Goal: Communication & Community: Answer question/provide support

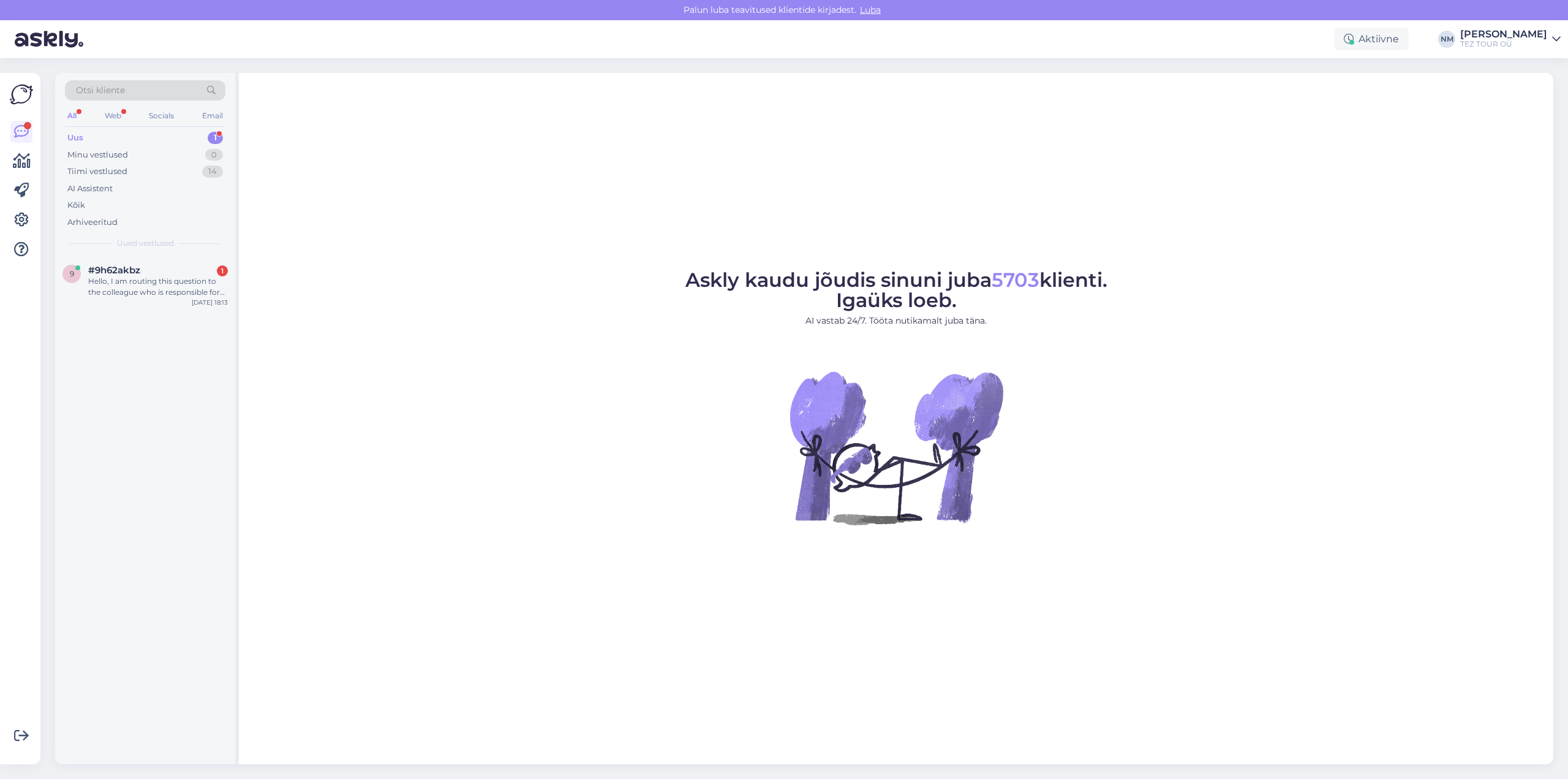
click at [218, 136] on div "1" at bounding box center [215, 138] width 15 height 12
click at [179, 293] on div "Hello, I am routing this question to the colleague who is responsible for this …" at bounding box center [158, 287] width 140 height 22
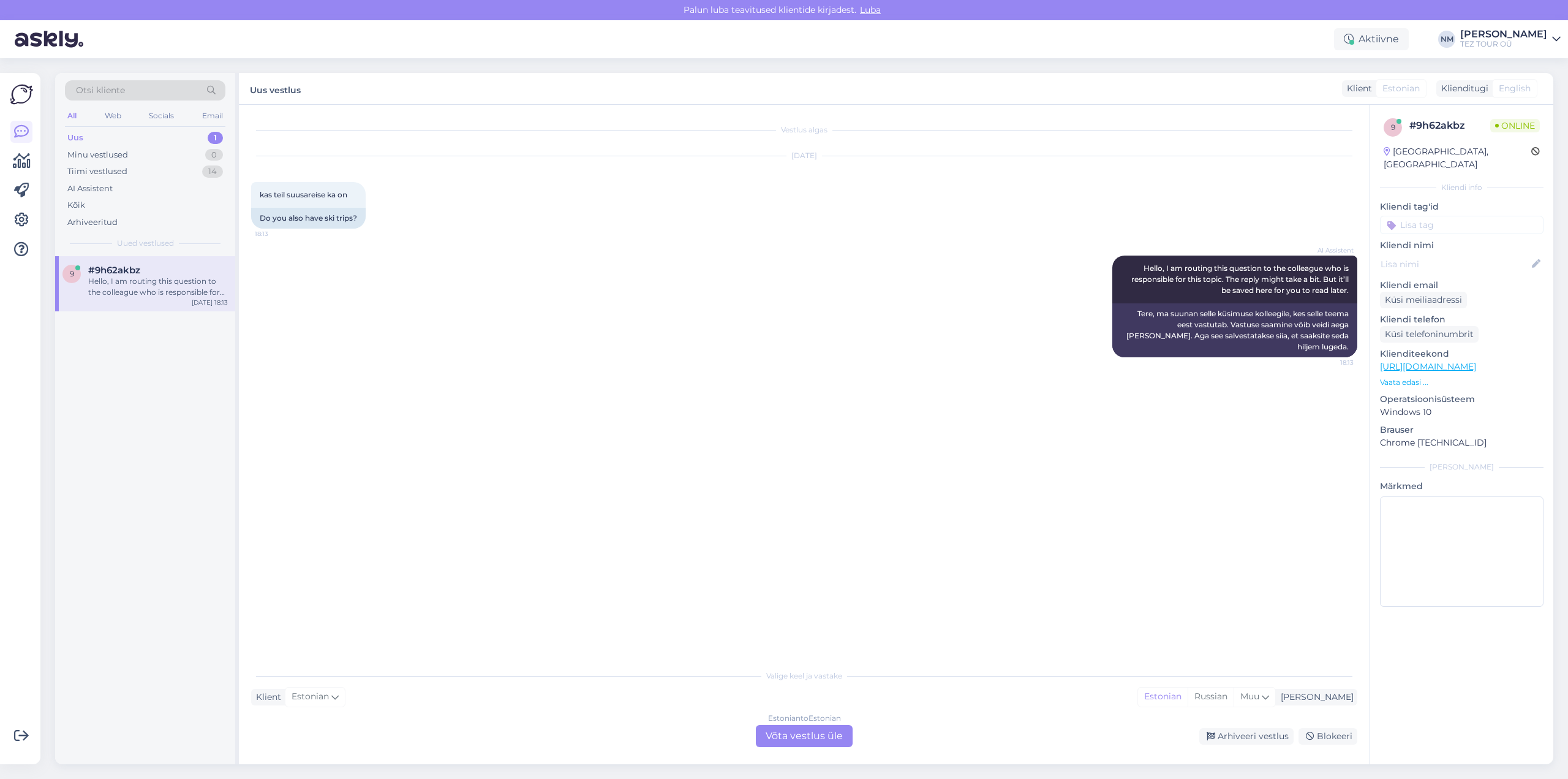
click at [804, 737] on div "Estonian to Estonian Võta vestlus üle" at bounding box center [804, 736] width 97 height 22
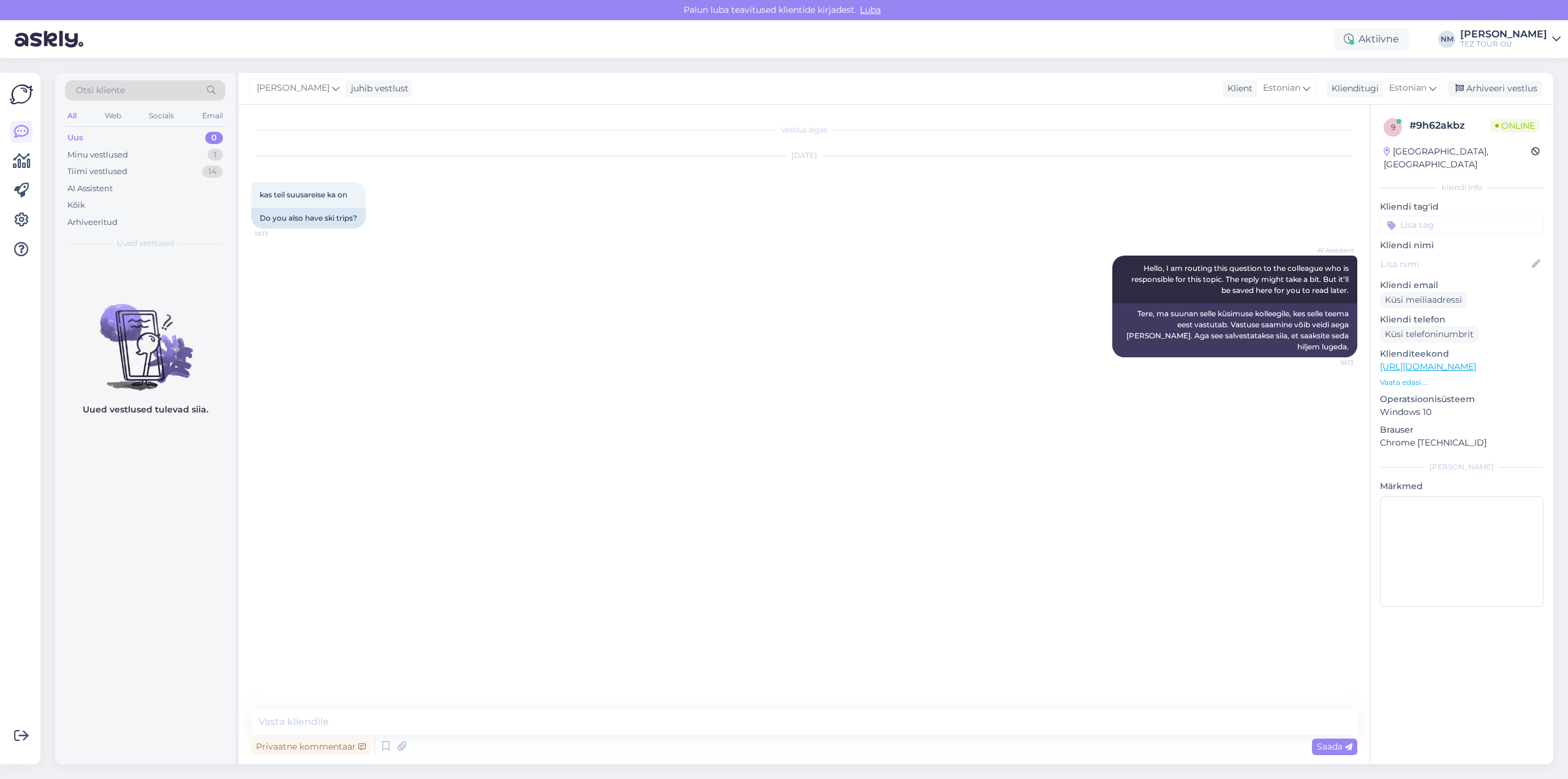
click at [1428, 216] on input at bounding box center [1462, 225] width 164 height 19
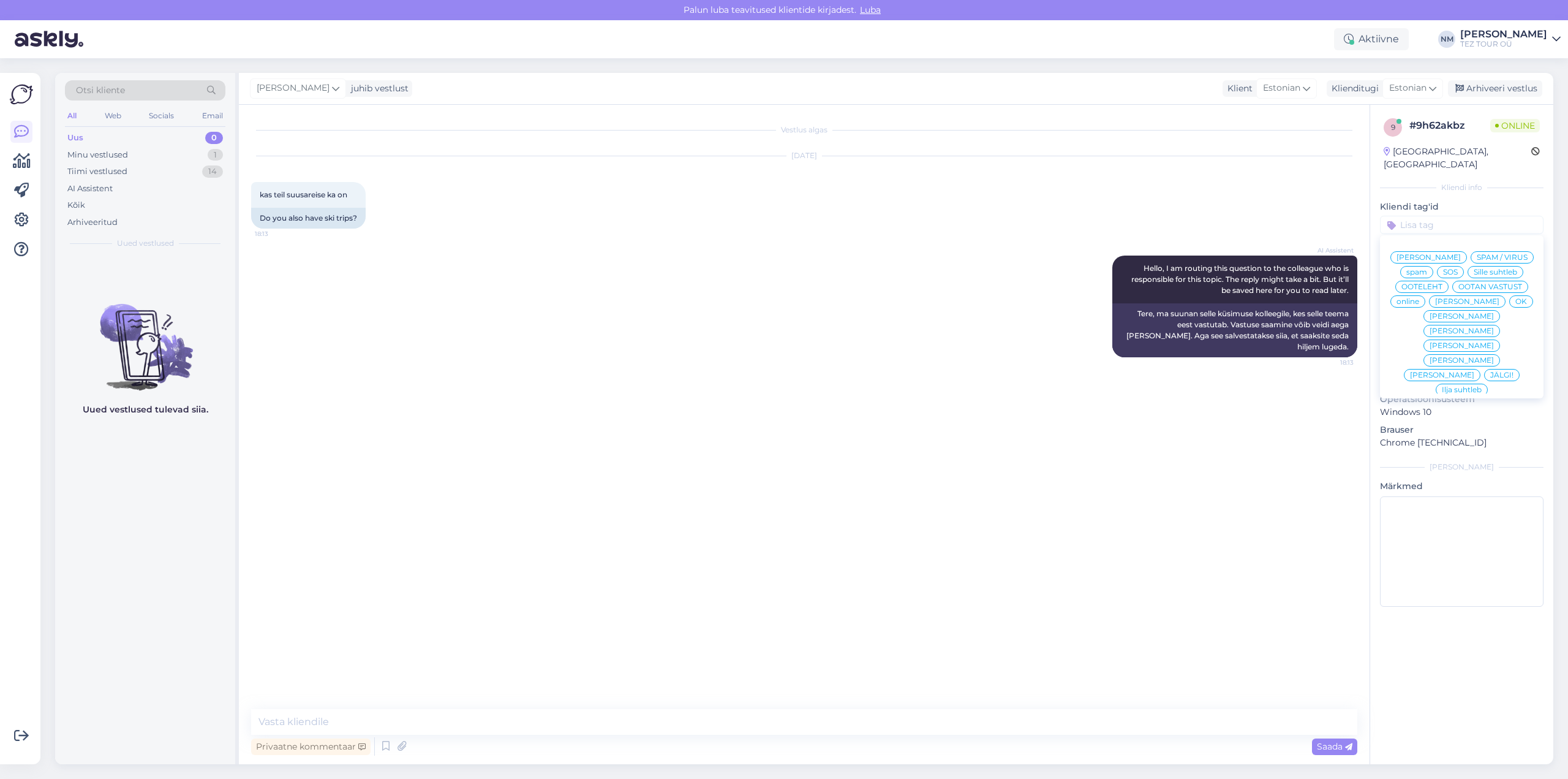
click at [1494, 327] on span "[PERSON_NAME]" at bounding box center [1461, 331] width 64 height 8
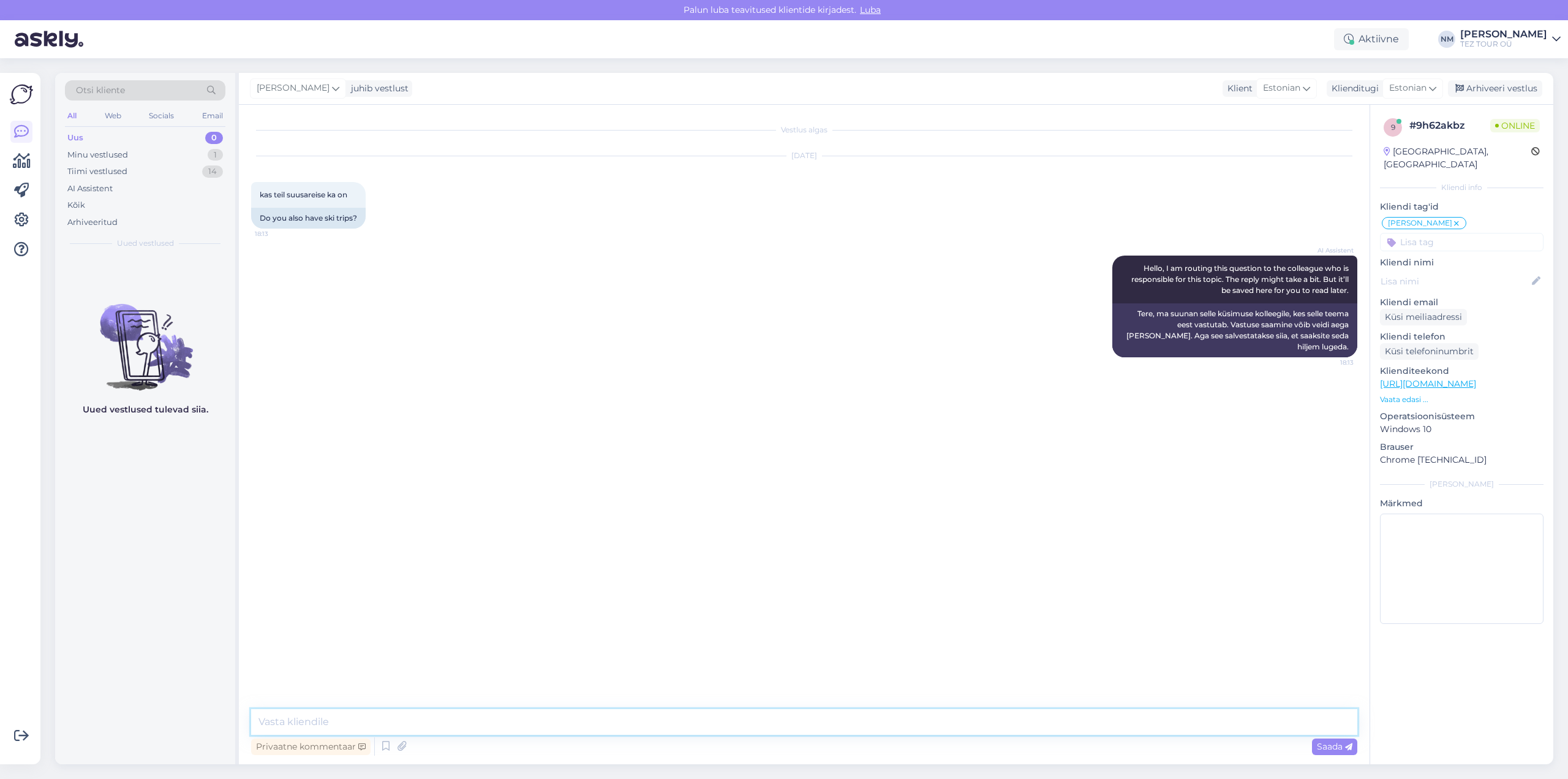
click at [305, 712] on textarea at bounding box center [804, 721] width 1106 height 26
paste textarea "Täname, et tunnete huvi TEZ TOURi poolt pakutavate reisiteenuste vastu."
type textarea "Tere! Täname, et tunnete huvi TEZ TOURi poolt pakutavate reisiteenuste vastu."
drag, startPoint x: 303, startPoint y: 721, endPoint x: 310, endPoint y: 725, distance: 8.1
click at [303, 721] on textarea "Pakume reise" at bounding box center [804, 721] width 1106 height 26
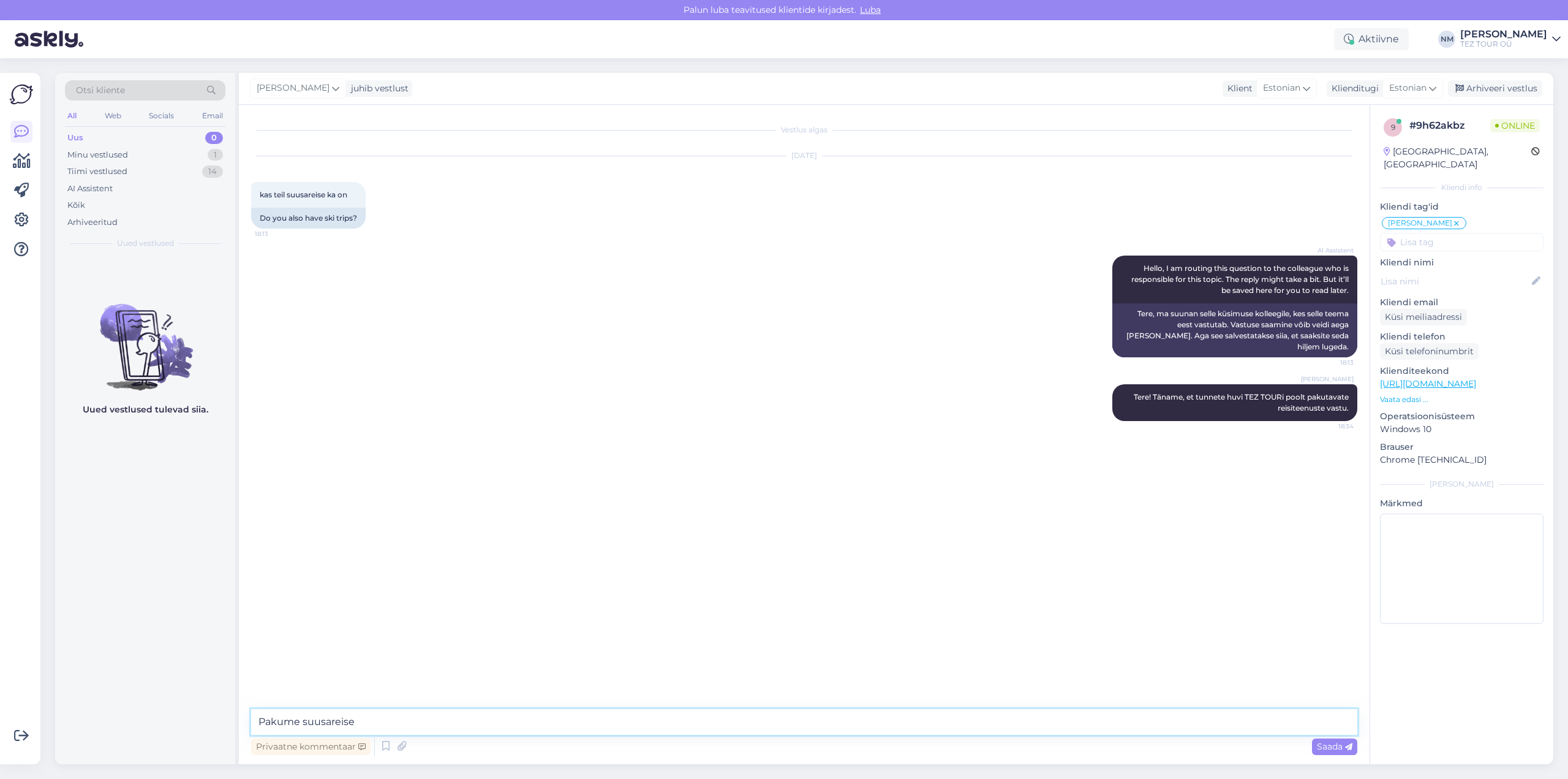
click at [372, 720] on textarea "Pakume suusareise" at bounding box center [804, 721] width 1106 height 26
type textarea "Pakume suusareise Austriasse regulaarlendudega ( otselend )."
type textarea "Hea meelega teeme Teile pakkumise, kuid selleks palun täpsustage enda reisisoov:"
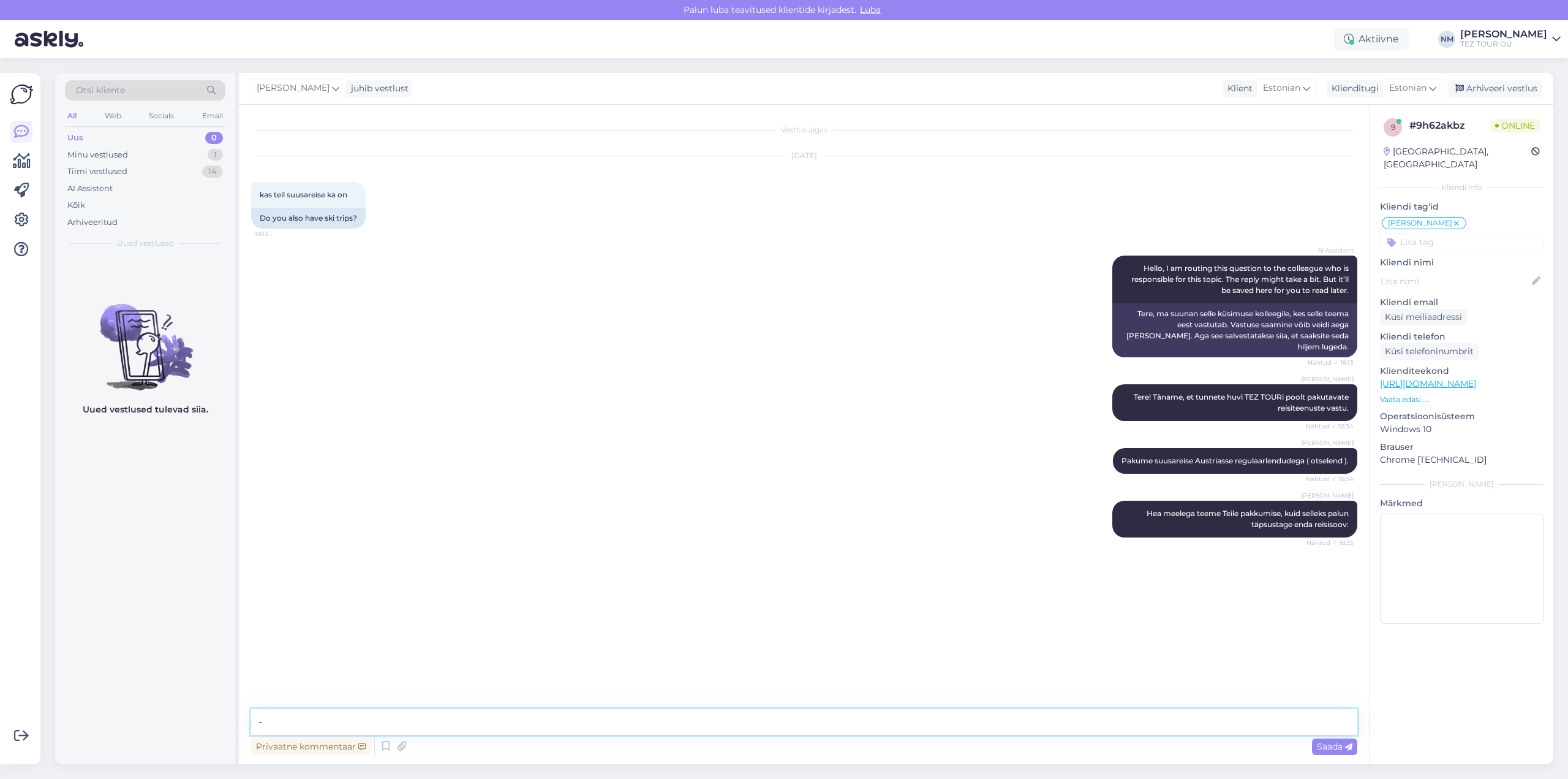
paste textarea "millal ja mitmeks ööks plaanite reisida. - Mitu inimest soovib reisile minna. K…"
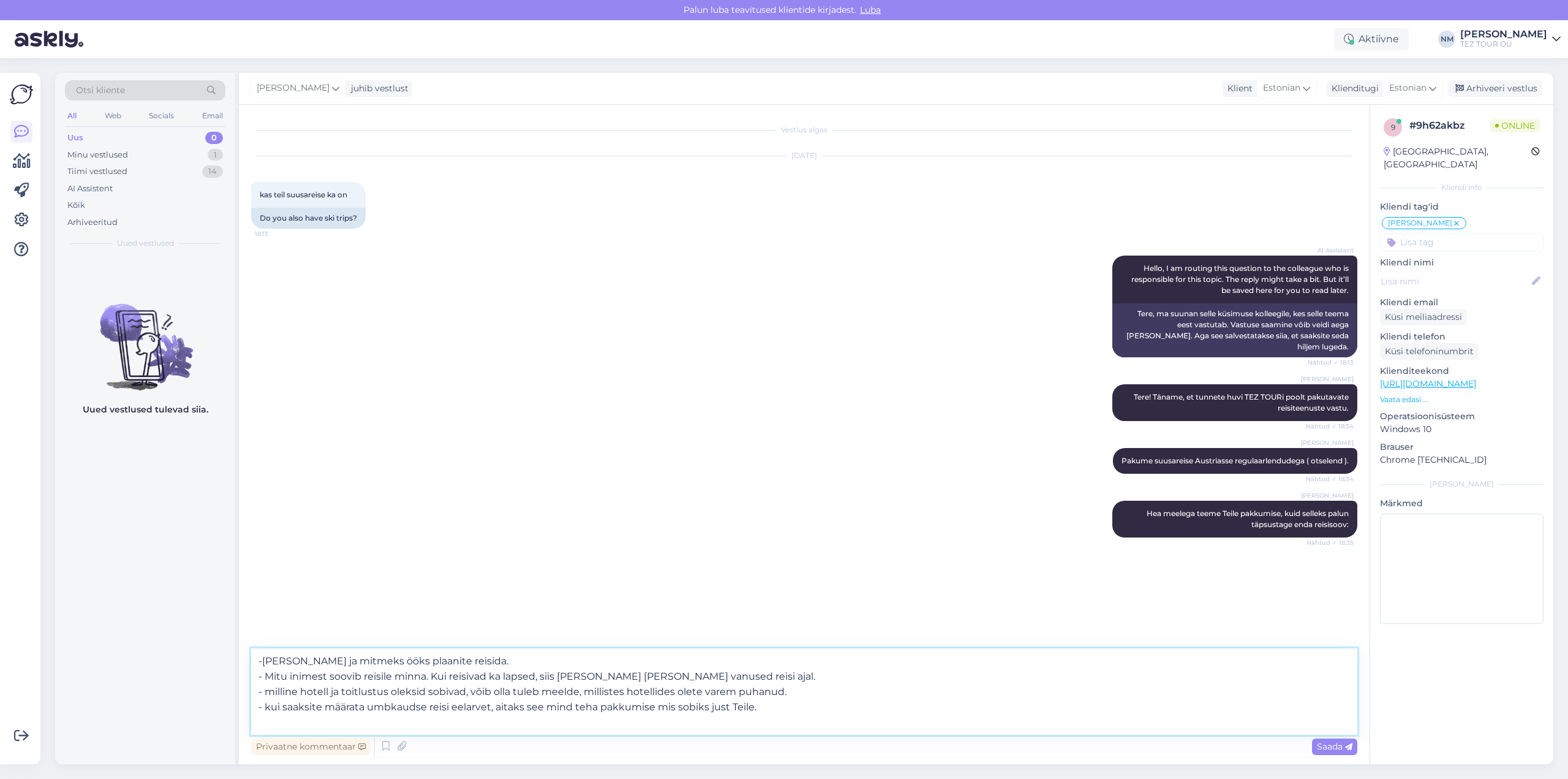
click at [263, 658] on textarea "-[PERSON_NAME] ja mitmeks ööks plaanite reisida. - Mitu inimest soovib reisile …" at bounding box center [804, 691] width 1106 height 87
type textarea "- [PERSON_NAME] ja mitmeks ööks plaanite reisida. - Mitu inimest soovib reisile…"
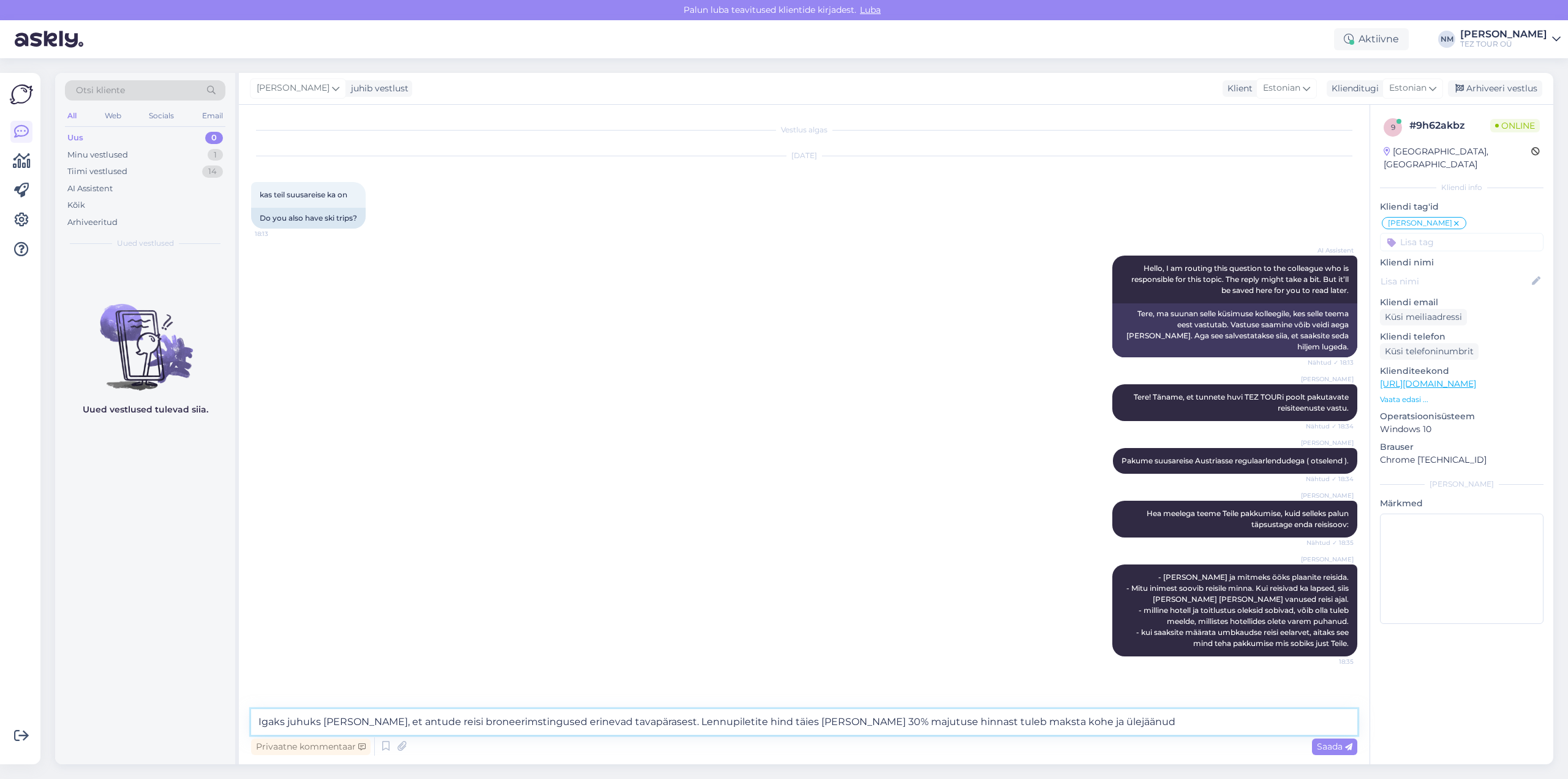
click at [847, 724] on textarea "Igaks juhuks [PERSON_NAME], et antude reisi broneerimstingused erinevad tavapär…" at bounding box center [804, 721] width 1106 height 26
click at [1125, 715] on textarea "Igaks juhuks [PERSON_NAME], et antude reisi broneerimstingused erinevad tavapär…" at bounding box center [804, 721] width 1106 height 26
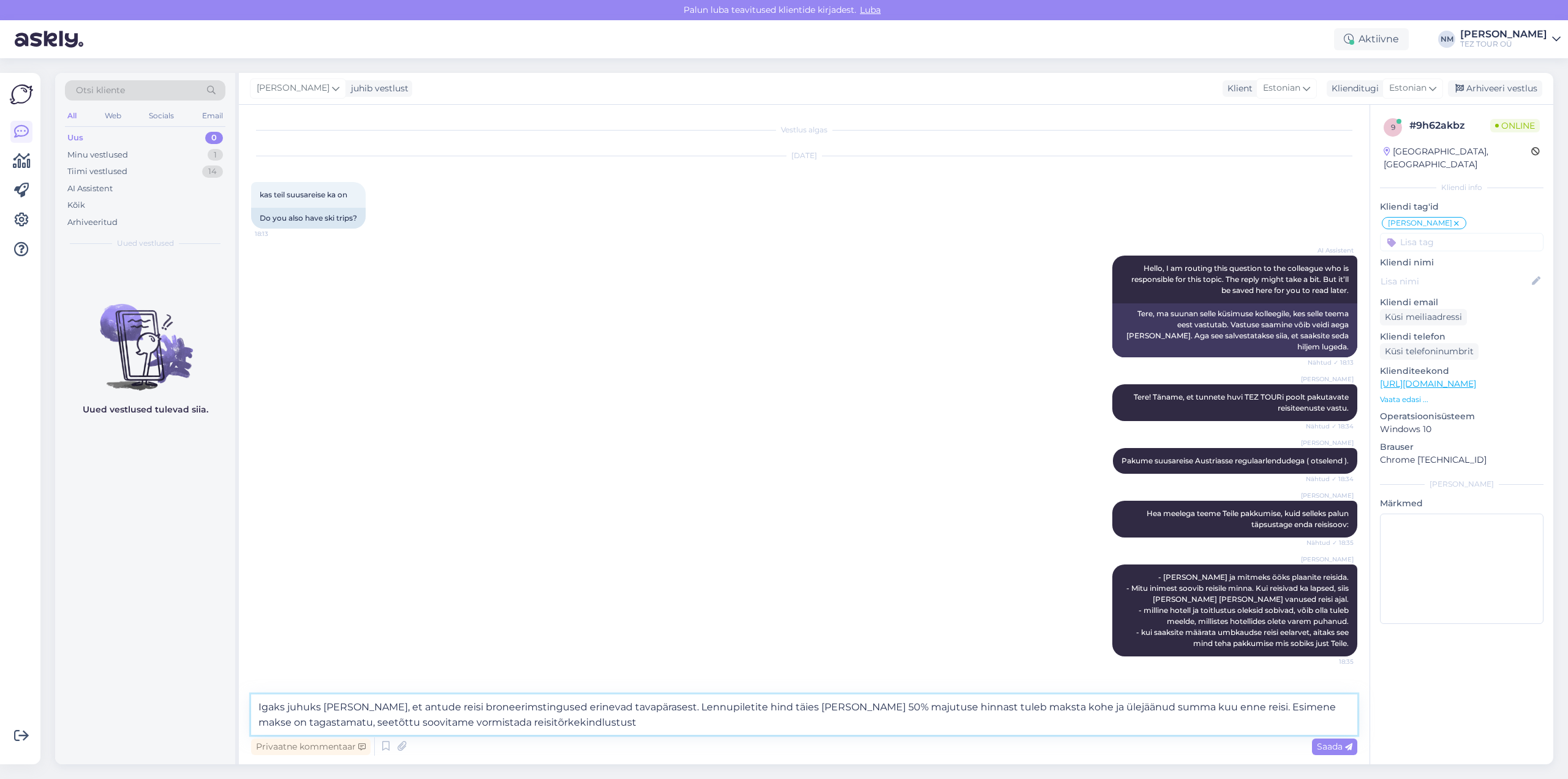
type textarea "Igaks juhuks [PERSON_NAME], et antude reisi broneerimstingused erinevad tavapär…"
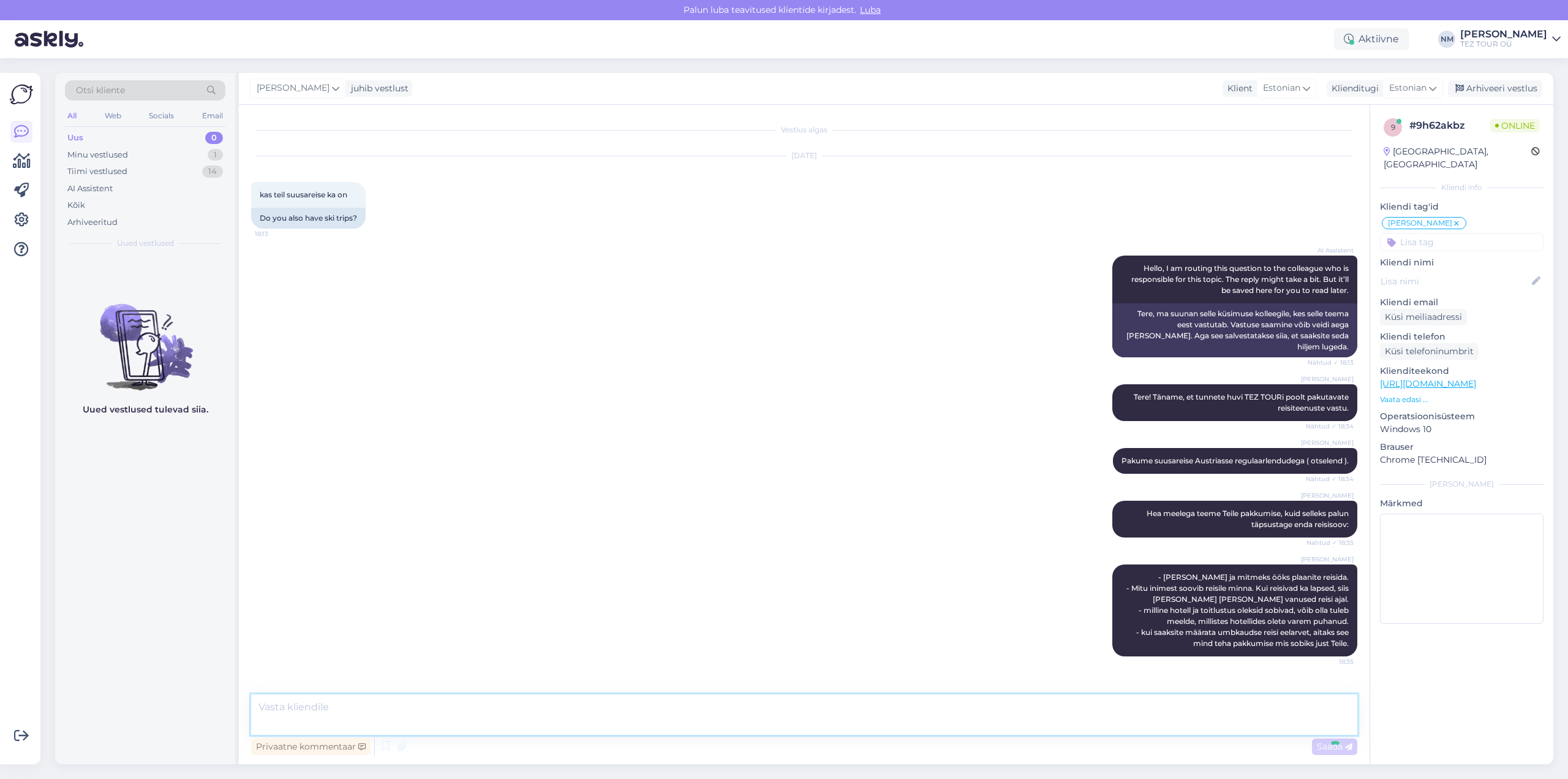
scroll to position [80, 0]
